Goal: Check status: Check status

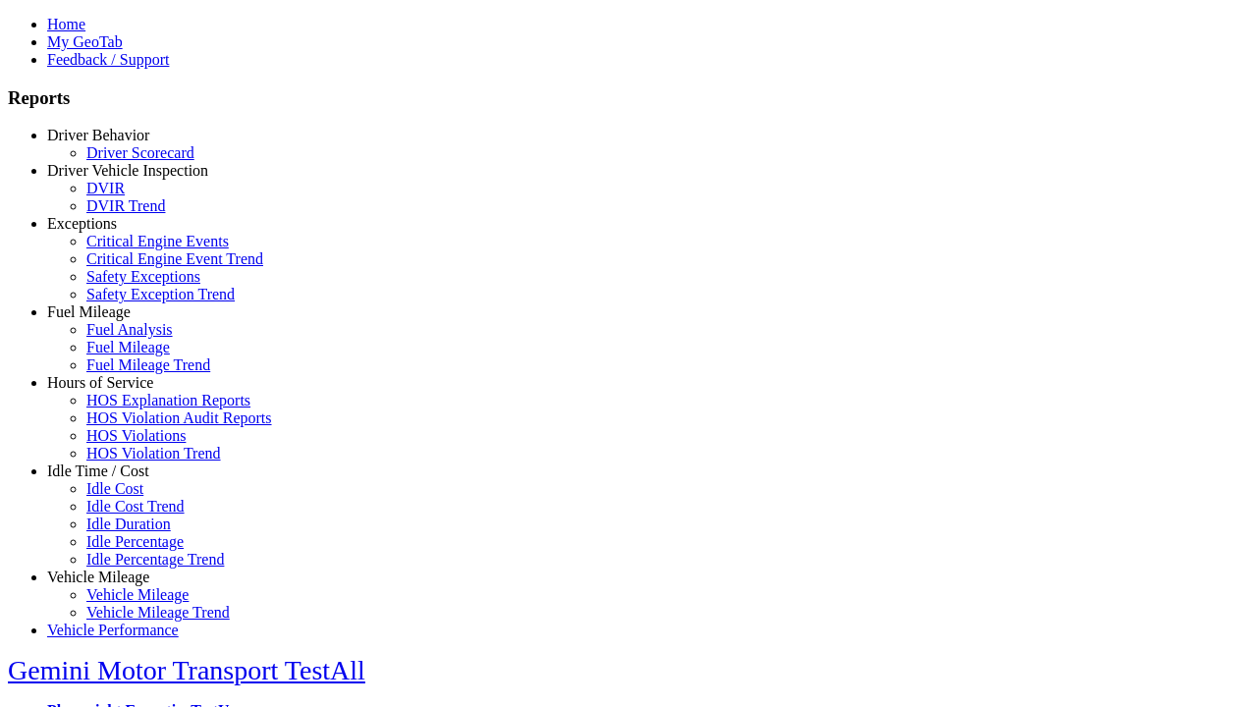
click at [113, 391] on link "Hours of Service" at bounding box center [100, 382] width 106 height 17
click at [128, 409] on link "HOS Explanation Reports" at bounding box center [168, 400] width 164 height 17
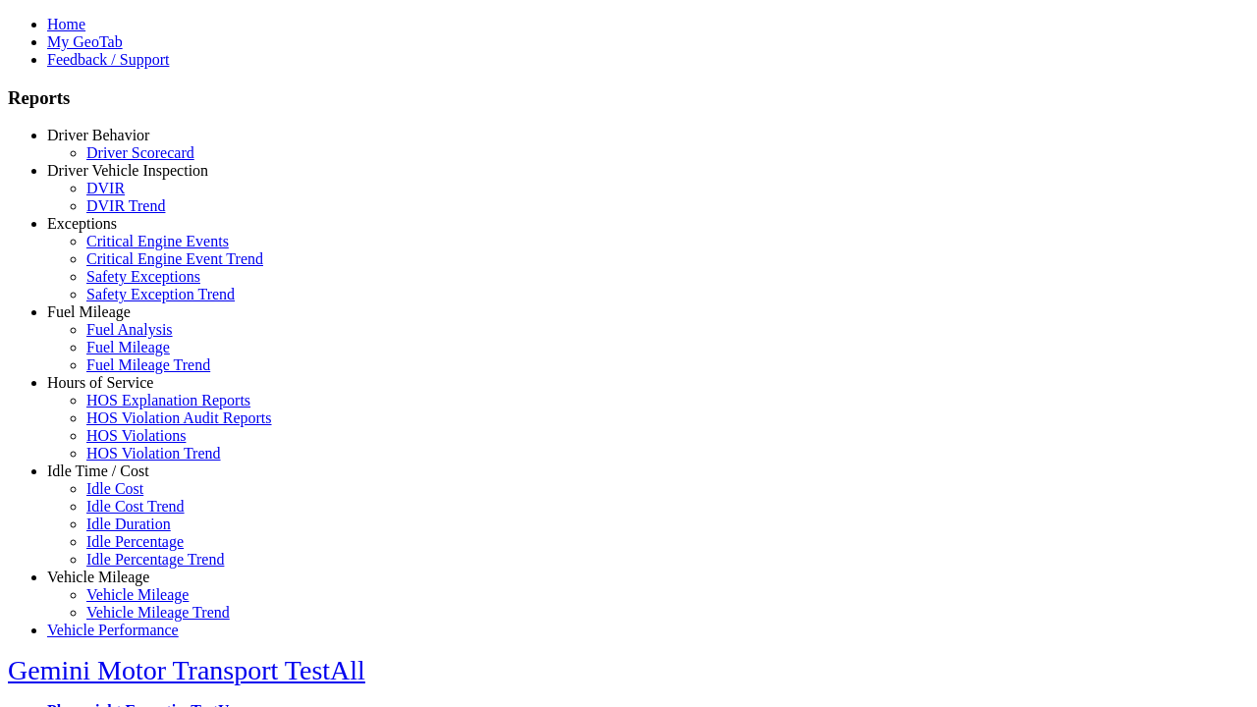
type input "**********"
type input "*********"
